Goal: Register for event/course

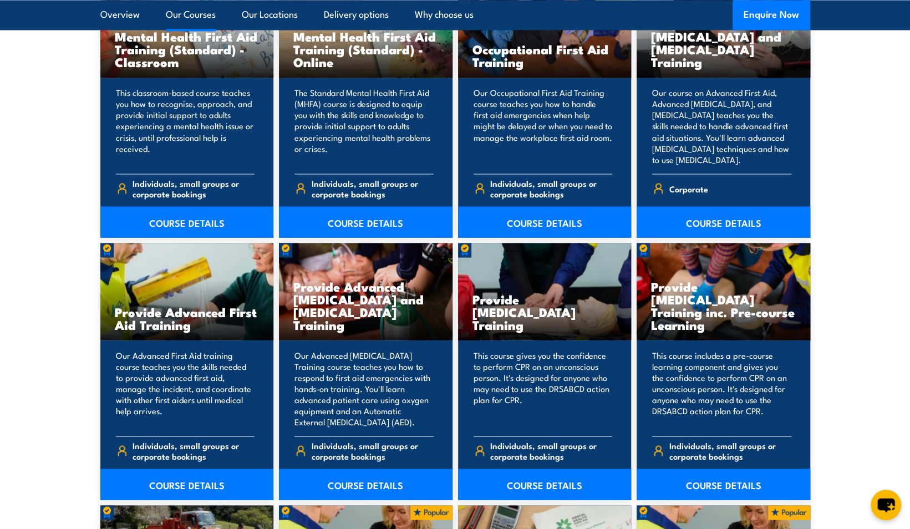
scroll to position [1276, 0]
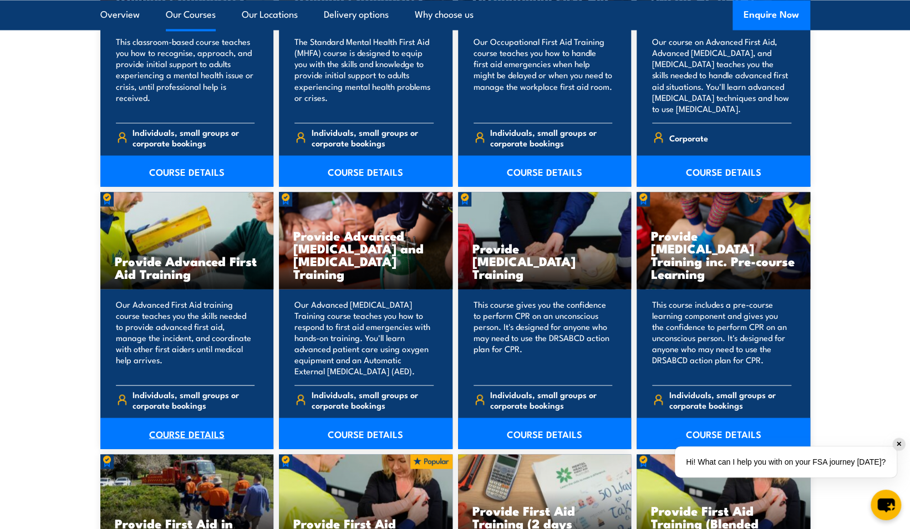
click at [195, 431] on link "COURSE DETAILS" at bounding box center [187, 433] width 174 height 31
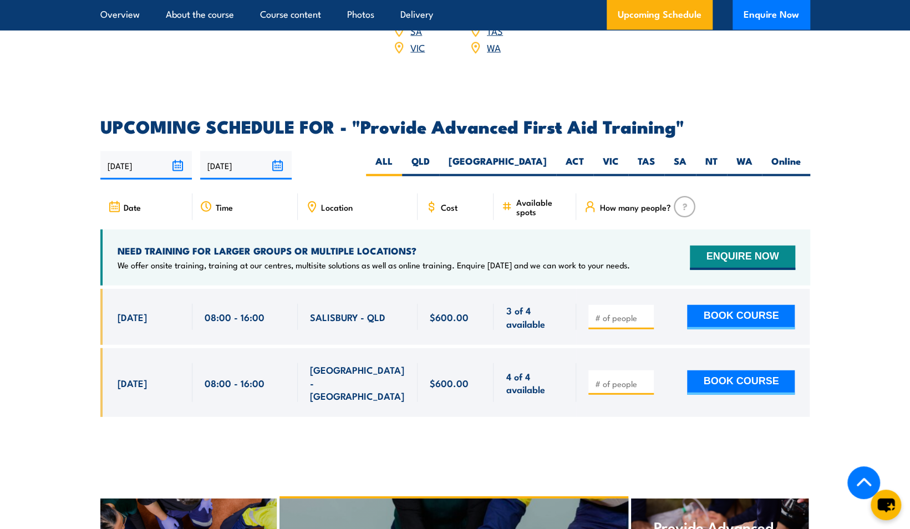
scroll to position [1664, 0]
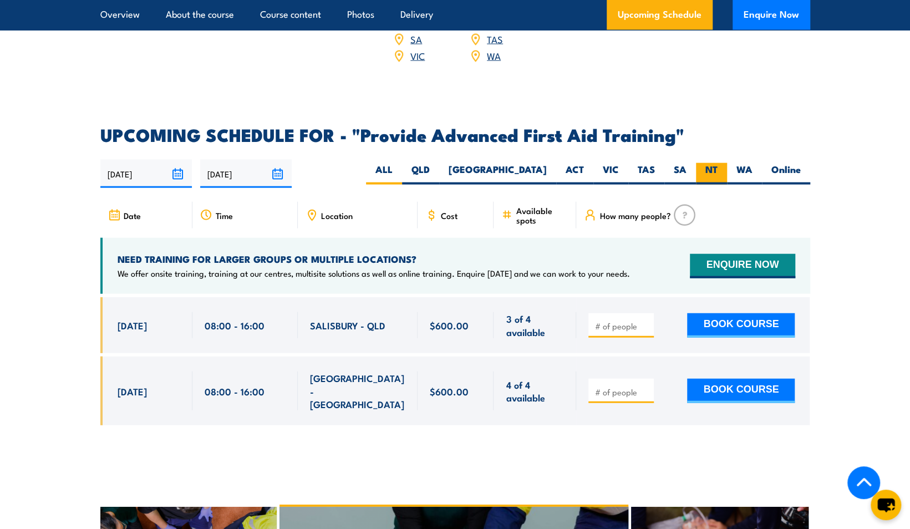
click at [717, 163] on label "NT" at bounding box center [711, 174] width 31 height 22
click at [718, 163] on input "NT" at bounding box center [721, 166] width 7 height 7
radio input "true"
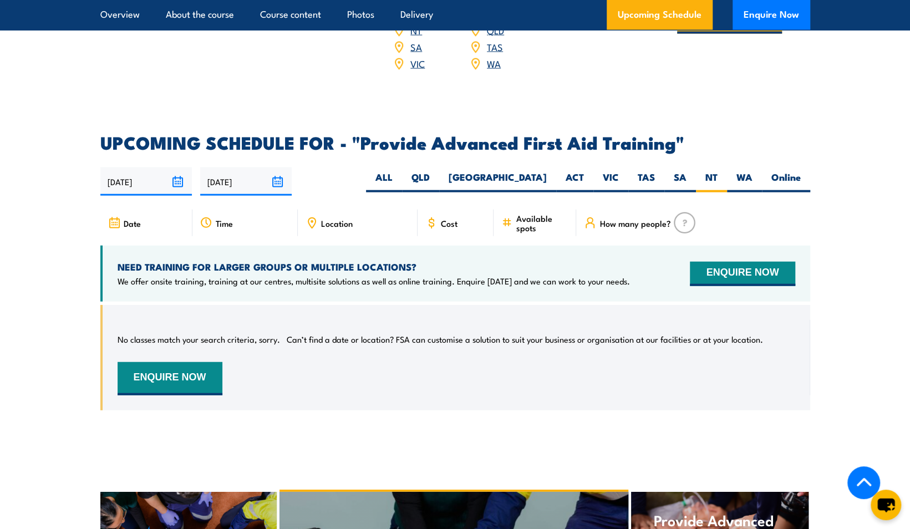
scroll to position [1649, 0]
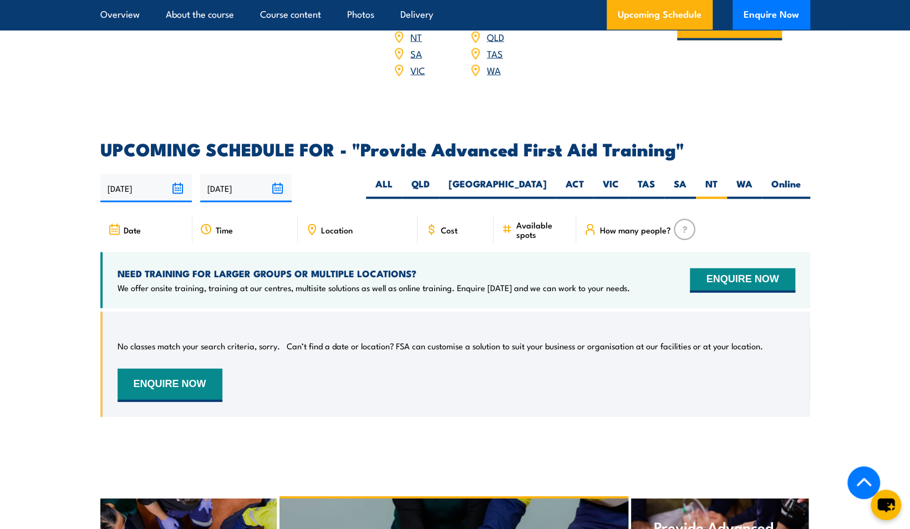
click at [177, 174] on input "29/09/2025" at bounding box center [146, 188] width 92 height 28
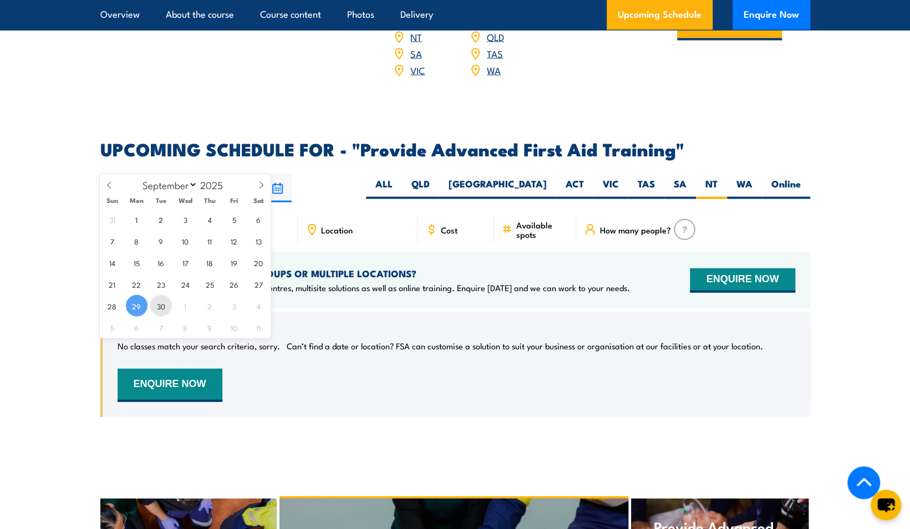
click at [161, 305] on span "30" at bounding box center [161, 306] width 22 height 22
type input "30/09/2025"
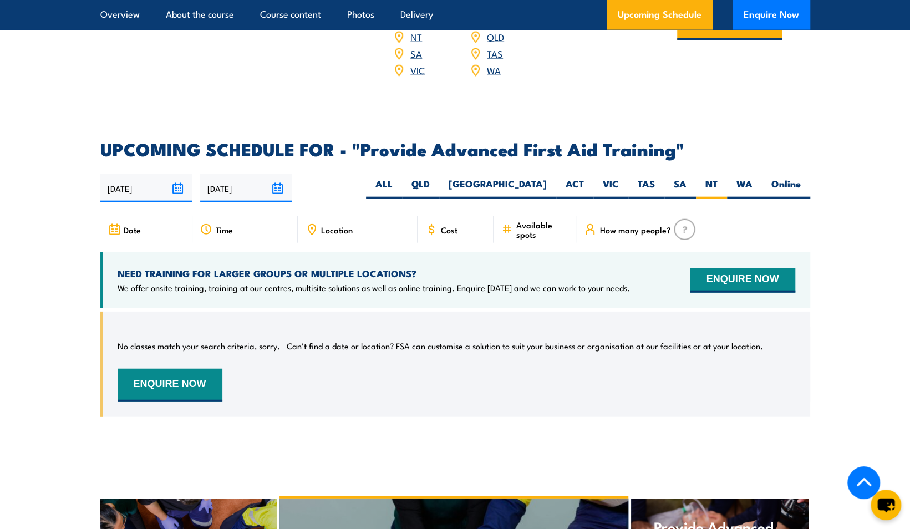
click at [277, 174] on input "[DATE]" at bounding box center [246, 188] width 92 height 28
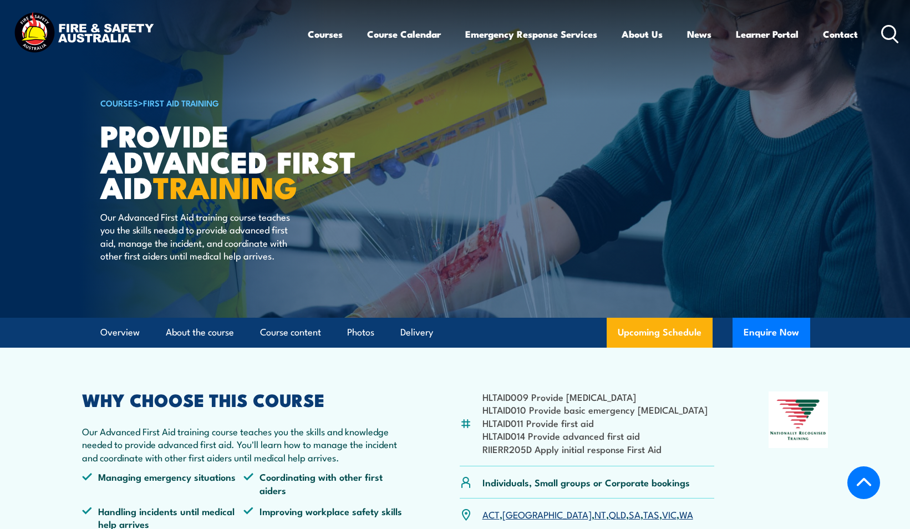
select select "2"
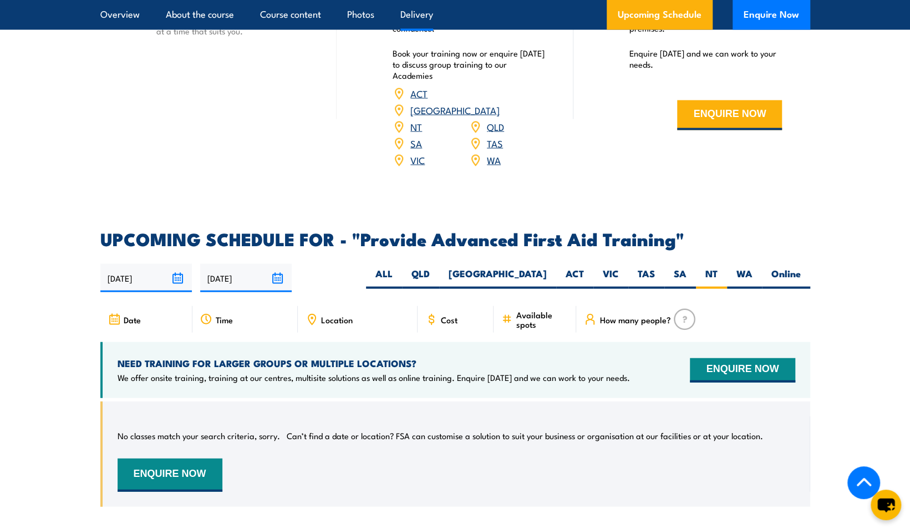
scroll to position [1538, 0]
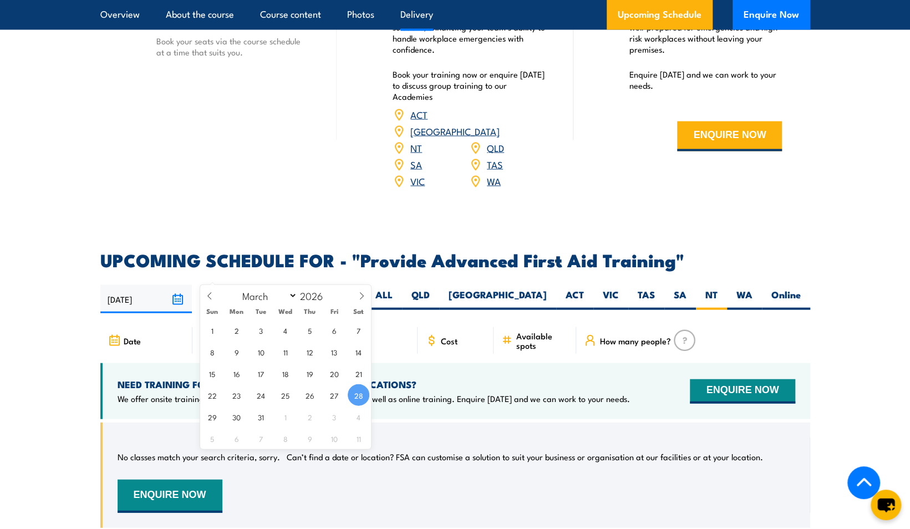
click at [281, 285] on input "[DATE]" at bounding box center [246, 299] width 92 height 28
click at [237, 417] on span "30" at bounding box center [237, 417] width 22 height 22
type input "30/03/2026"
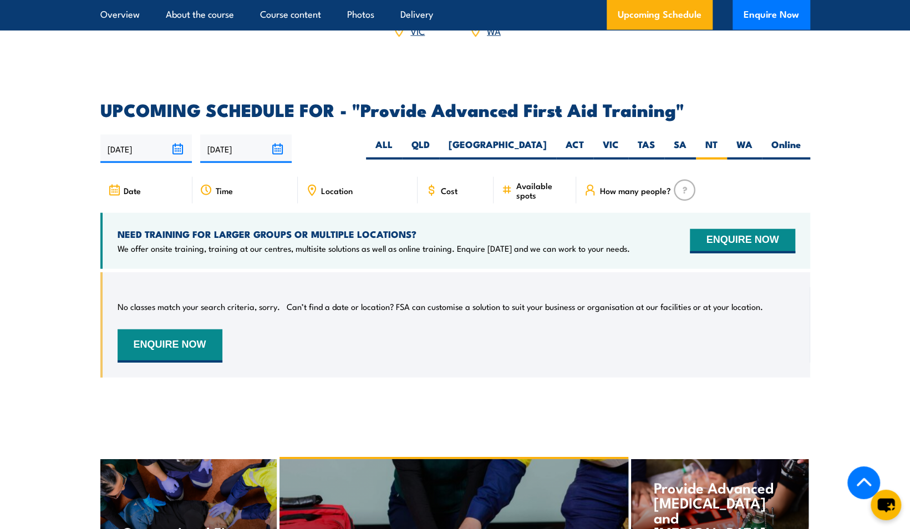
scroll to position [1649, 0]
